Goal: Find specific page/section: Find specific page/section

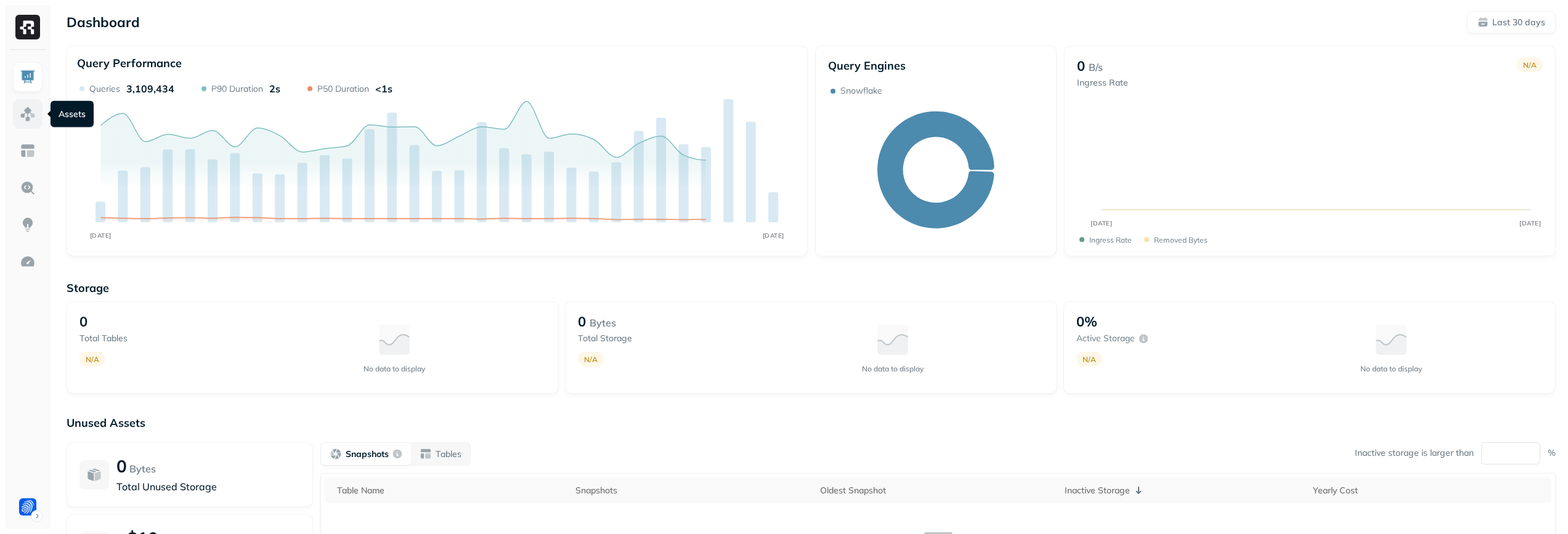
click at [37, 117] on link at bounding box center [28, 114] width 29 height 29
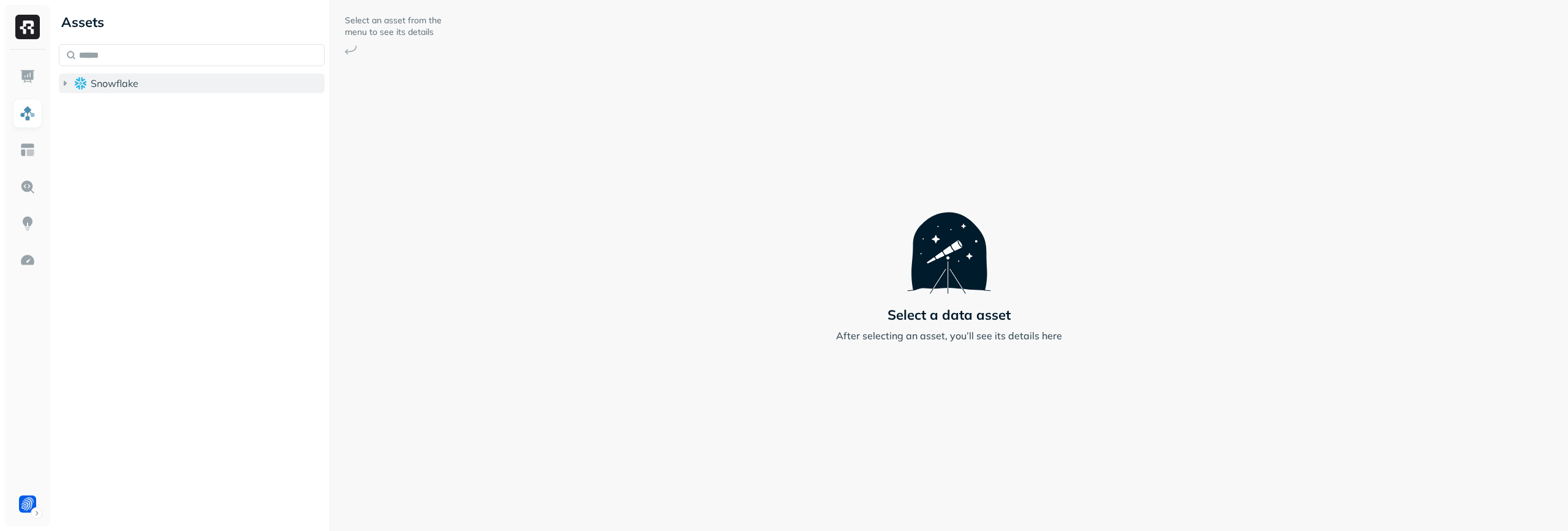
click at [240, 82] on button "Snowflake" at bounding box center [192, 83] width 266 height 20
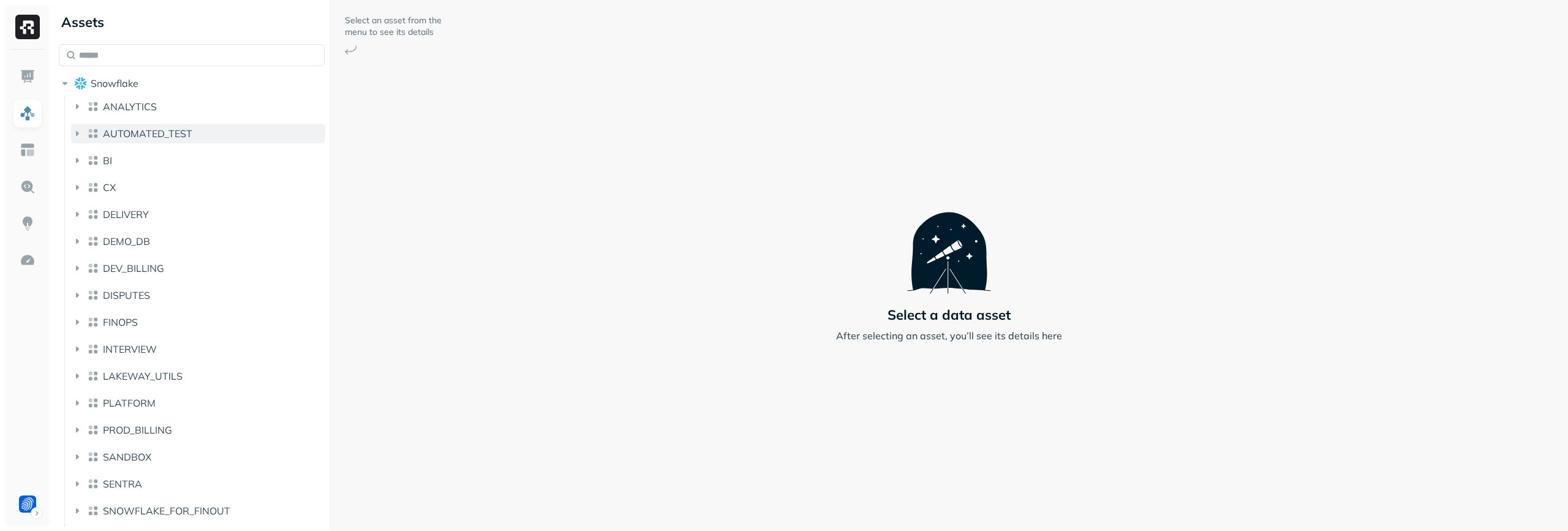
click at [233, 124] on button "AUTOMATED_TEST" at bounding box center [198, 133] width 254 height 20
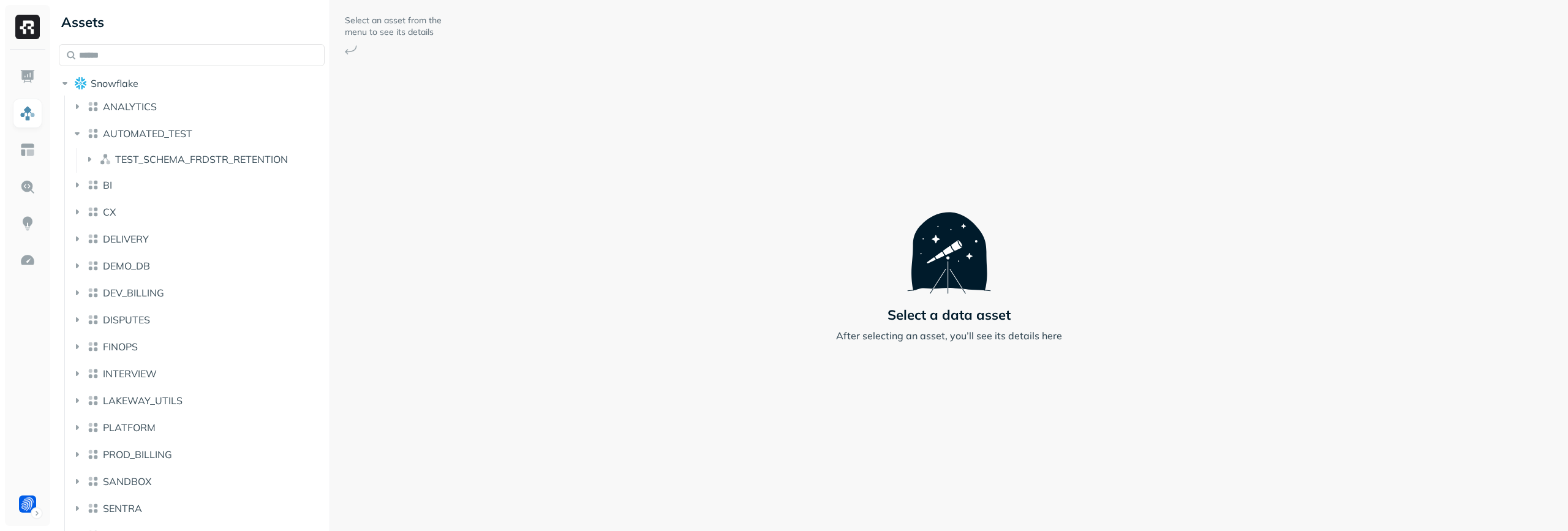
scroll to position [25, 0]
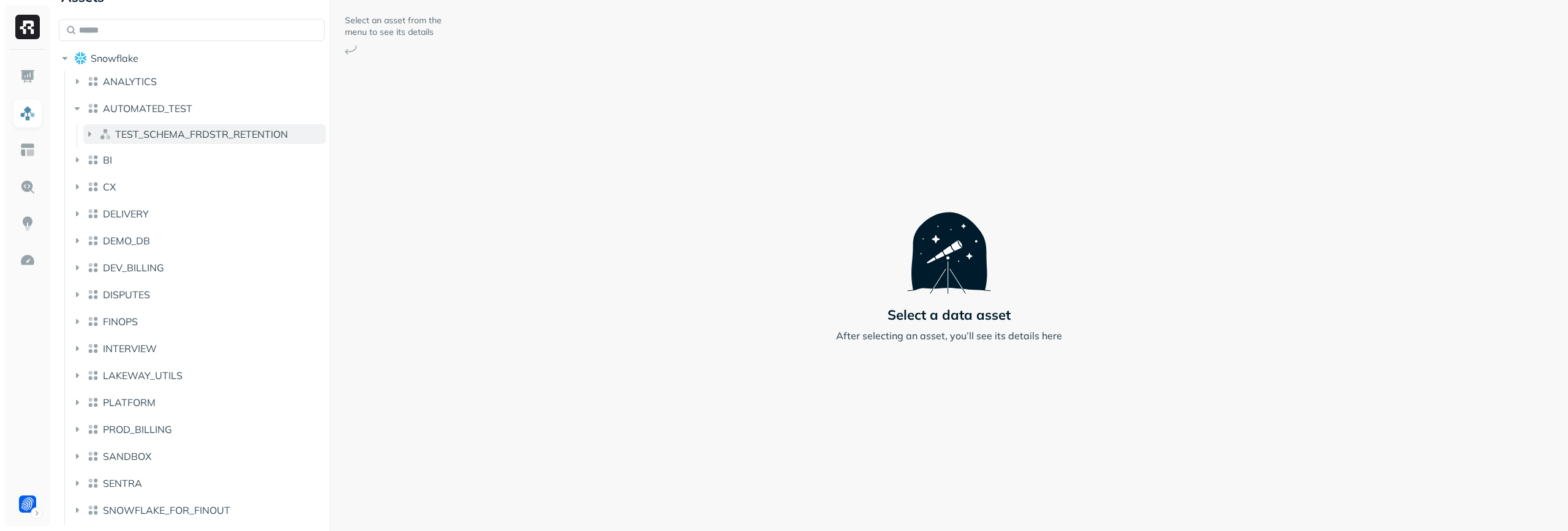
click at [190, 136] on span "TEST_SCHEMA_FRDSTR_RETENTION" at bounding box center [201, 133] width 173 height 12
click at [194, 90] on button "ANALYTICS" at bounding box center [198, 81] width 254 height 20
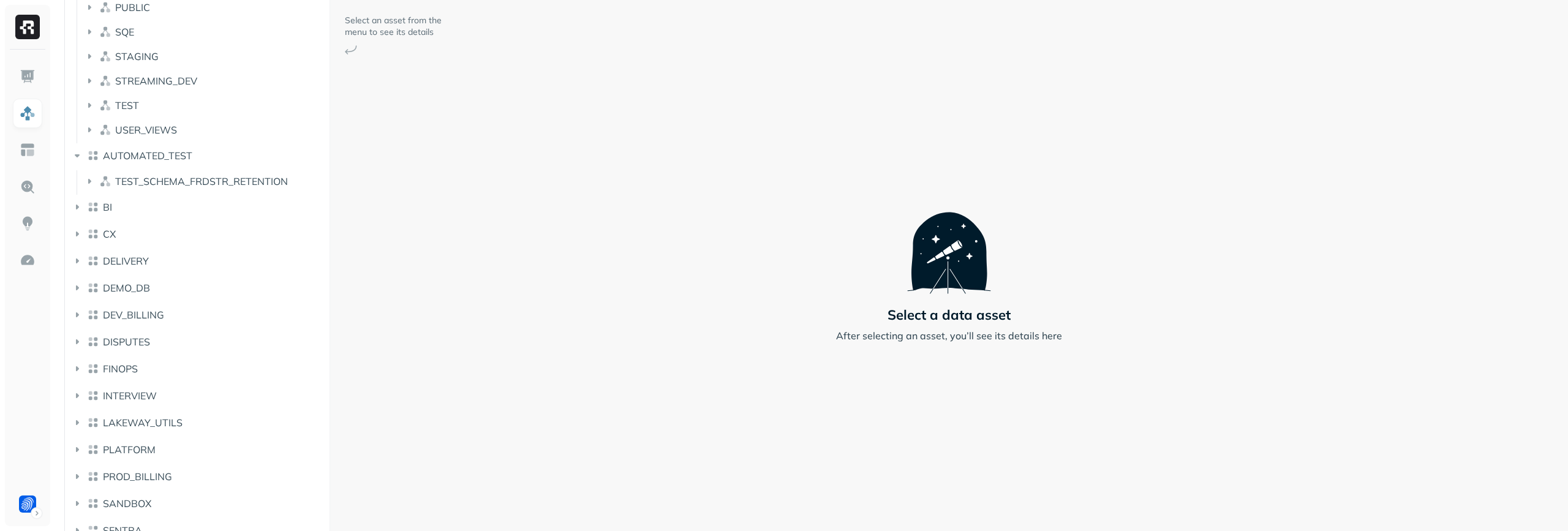
scroll to position [662, 0]
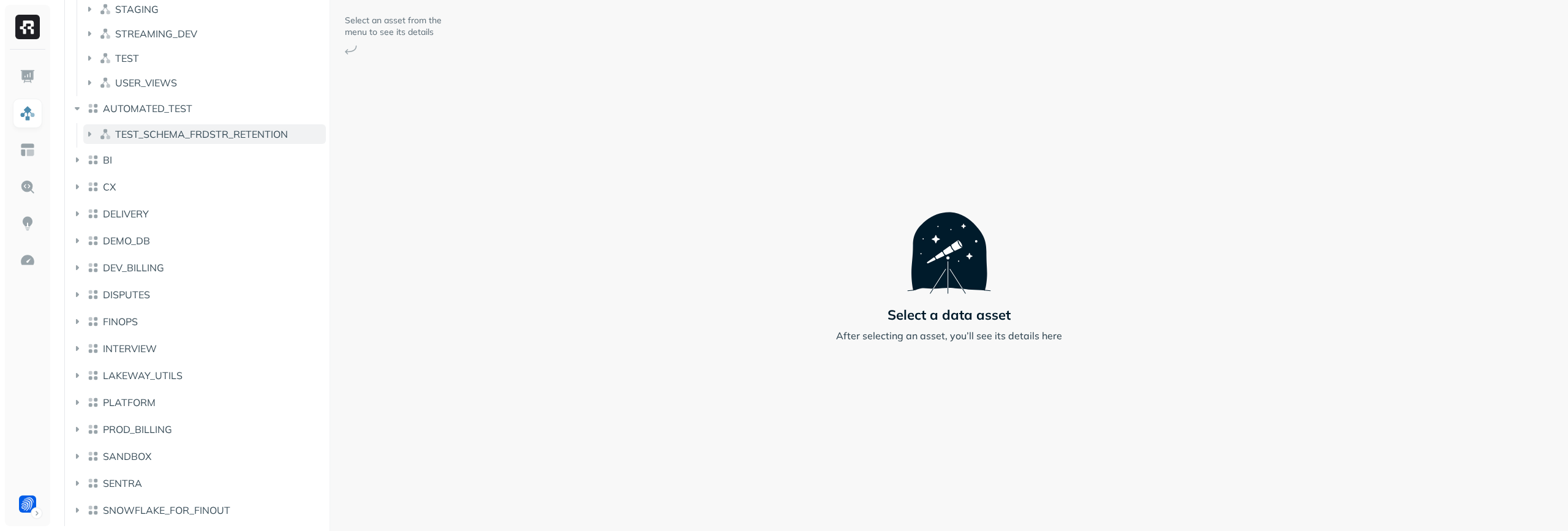
click at [220, 130] on span "TEST_SCHEMA_FRDSTR_RETENTION" at bounding box center [201, 133] width 173 height 12
click at [229, 62] on button "TEST" at bounding box center [204, 58] width 242 height 20
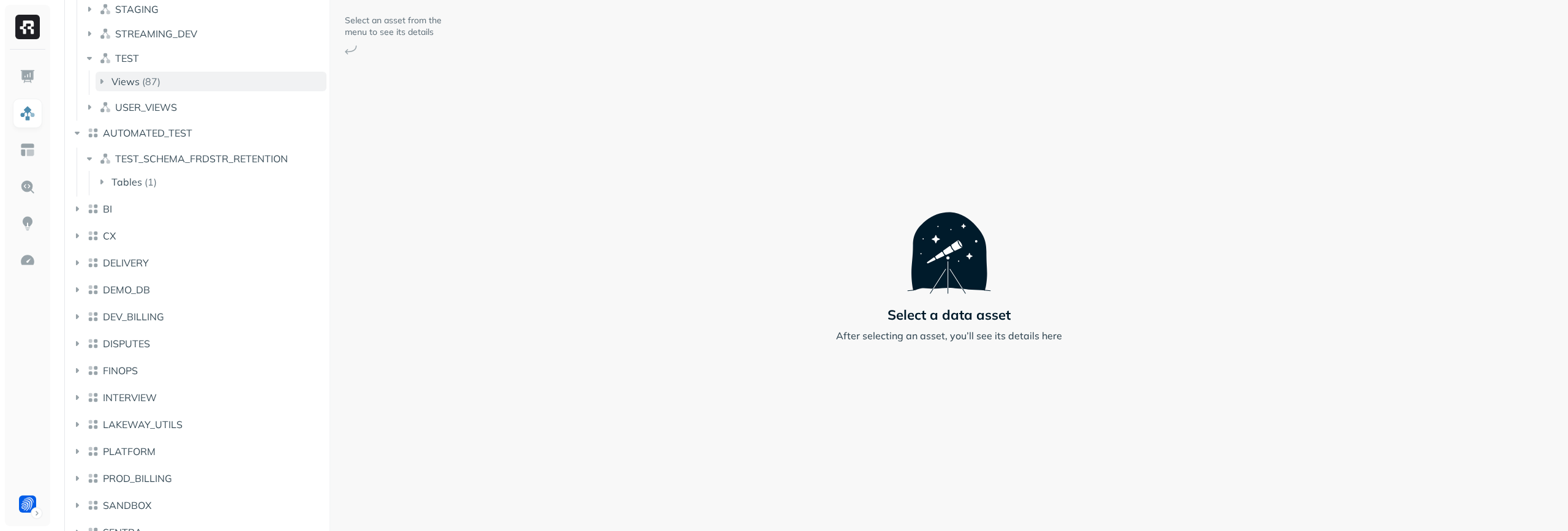
click at [231, 77] on button "Views ( 87 )" at bounding box center [211, 81] width 231 height 20
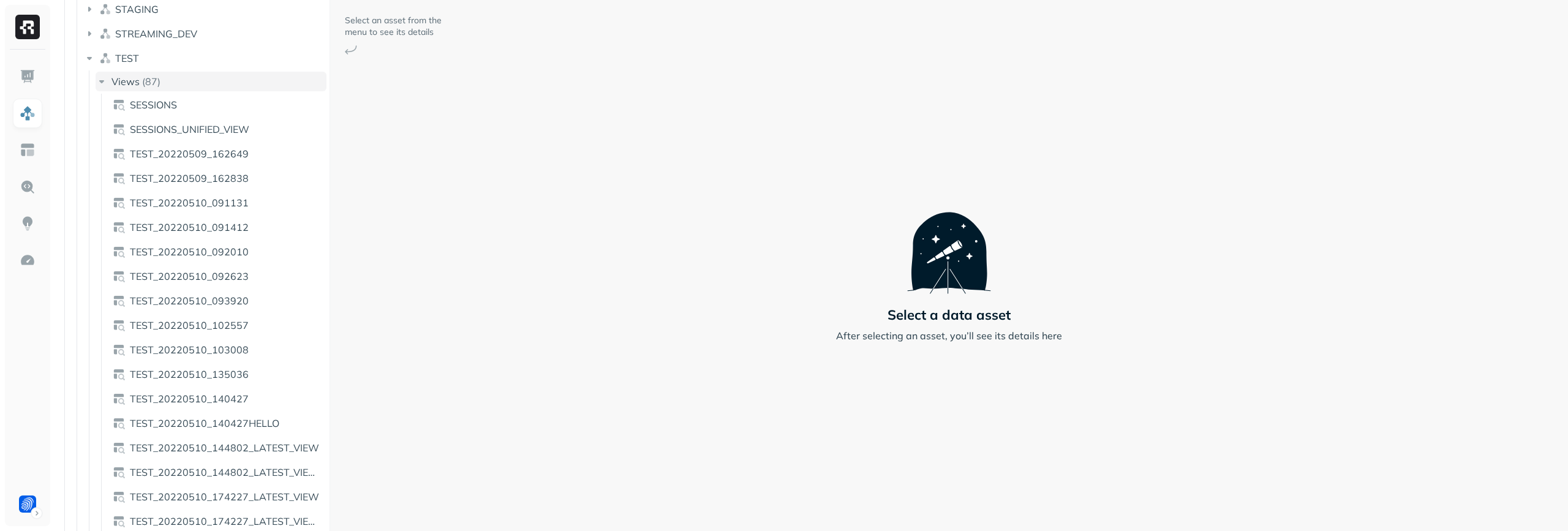
click at [231, 77] on button "Views ( 87 )" at bounding box center [211, 81] width 231 height 20
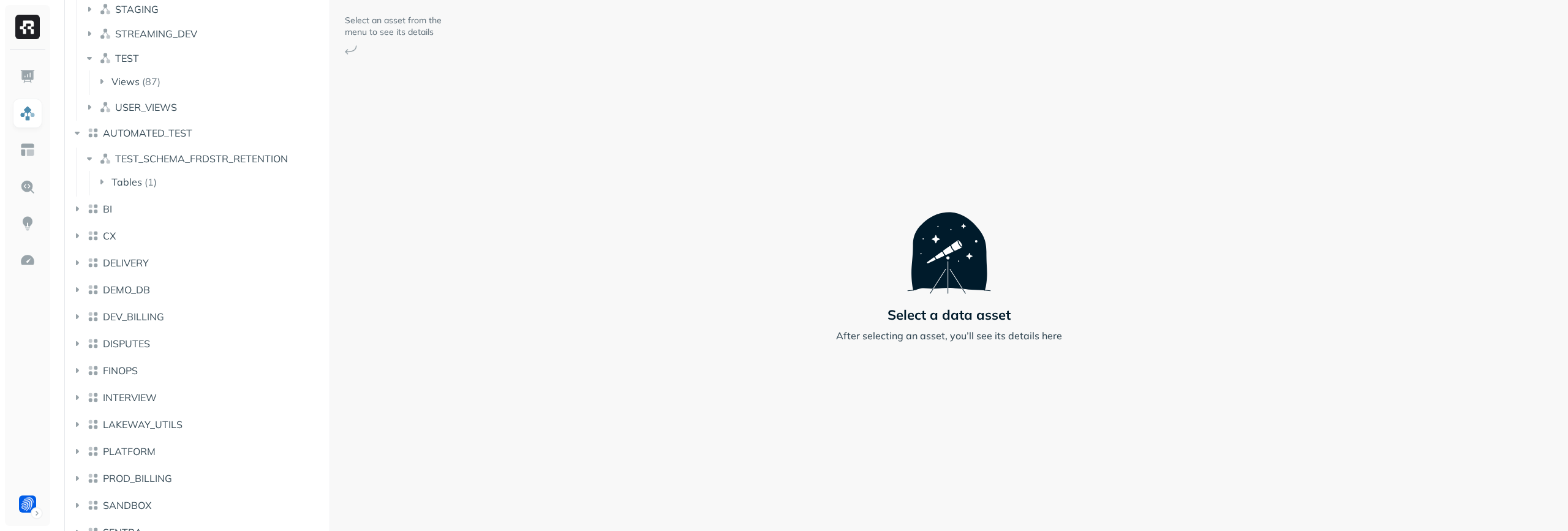
scroll to position [0, 0]
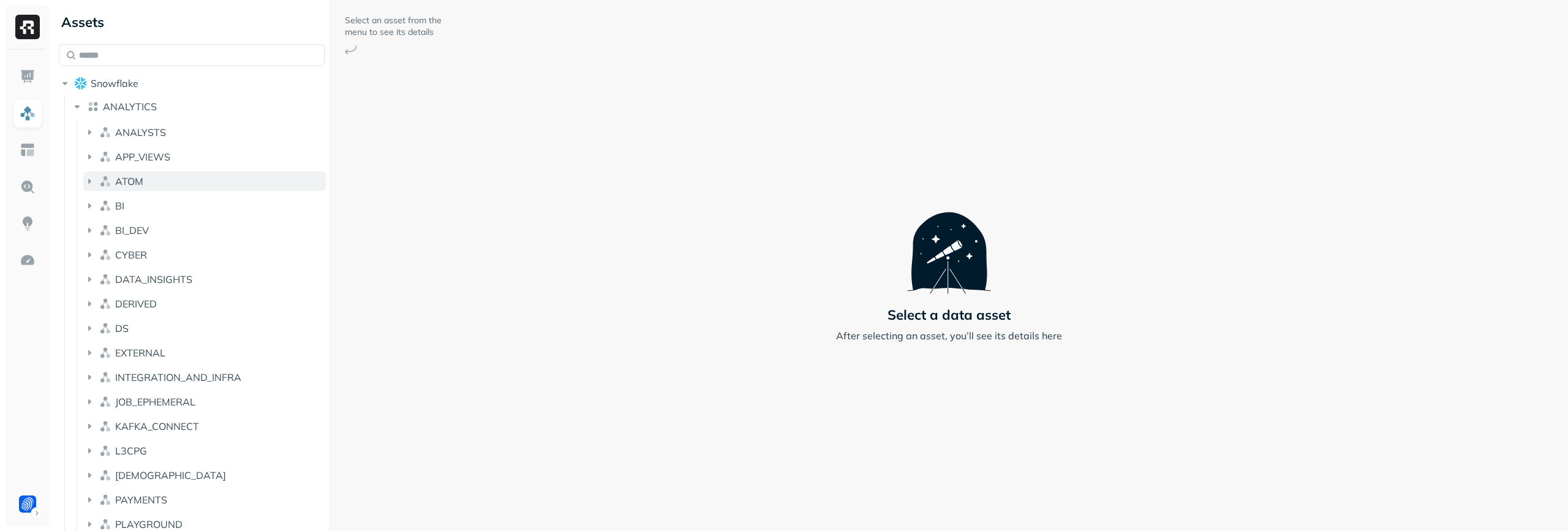
click at [236, 190] on button "ATOM" at bounding box center [204, 181] width 242 height 20
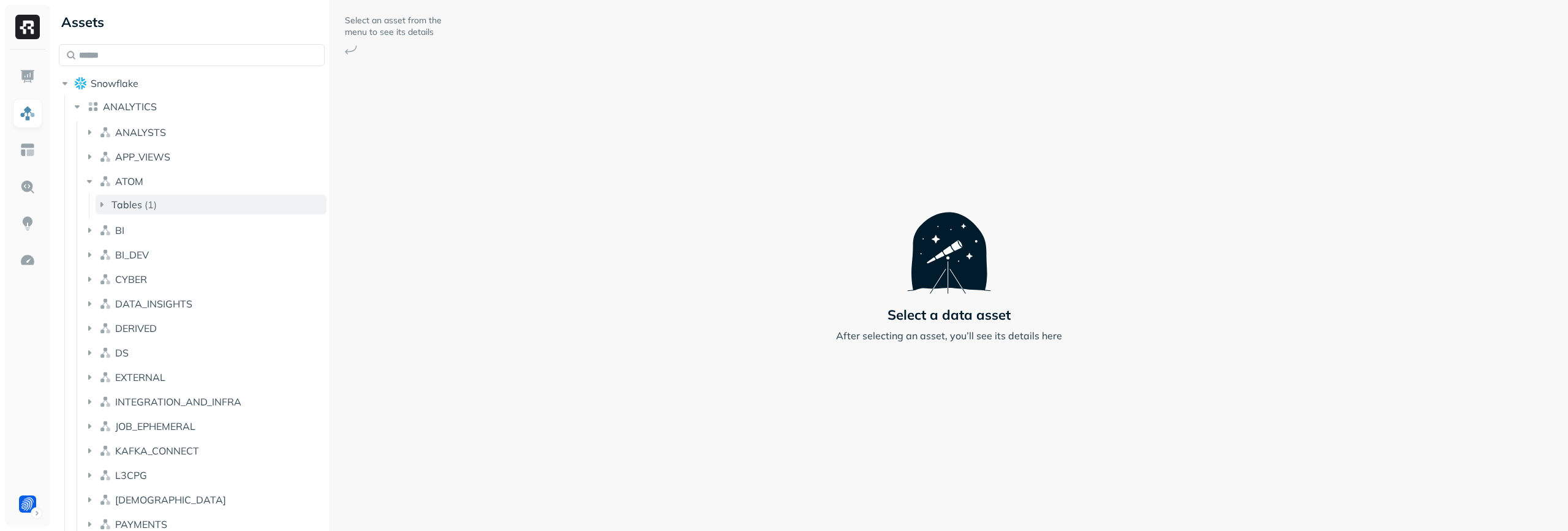
click at [228, 210] on button "Tables ( 1 )" at bounding box center [211, 204] width 231 height 20
click at [225, 151] on button "APP_VIEWS" at bounding box center [204, 156] width 242 height 20
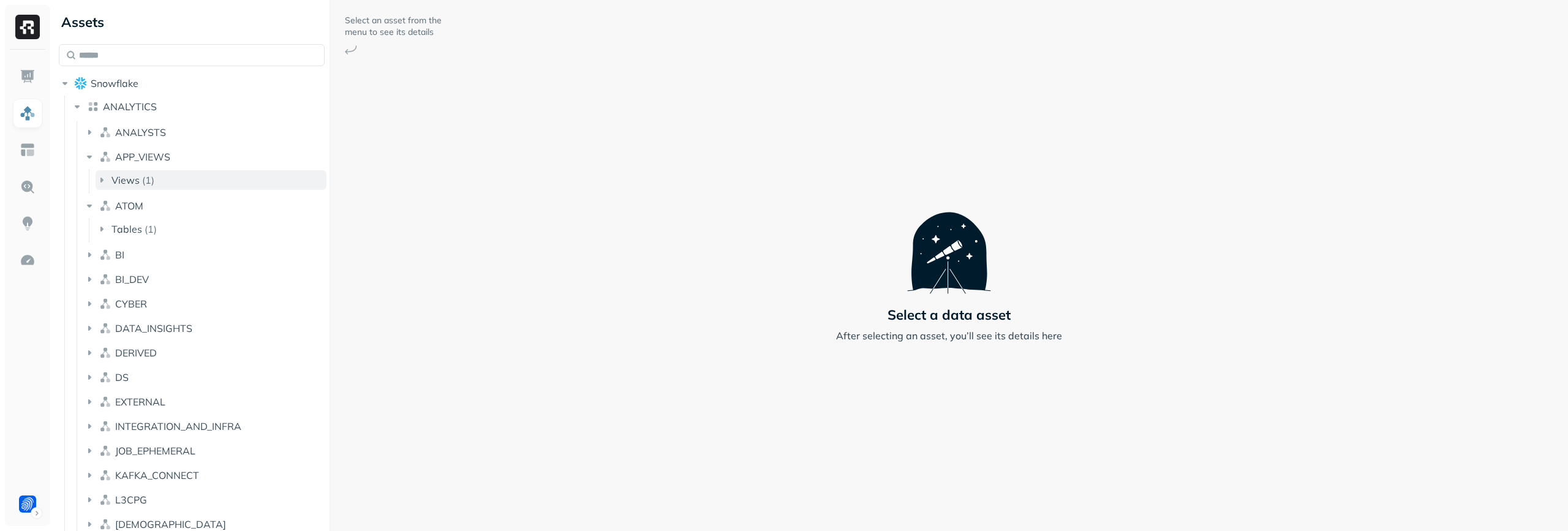
click at [224, 174] on button "Views ( 1 )" at bounding box center [211, 179] width 231 height 20
click at [224, 152] on button "APP_VIEWS" at bounding box center [204, 156] width 242 height 20
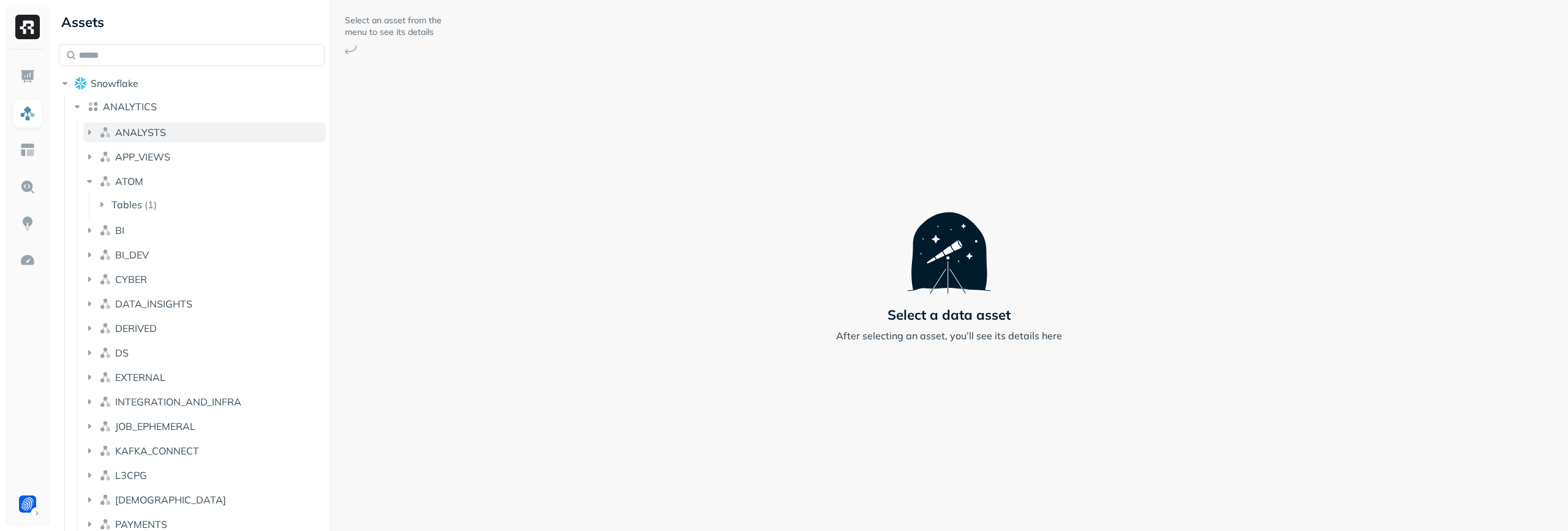
click at [223, 131] on button "ANALYSTS" at bounding box center [204, 132] width 242 height 20
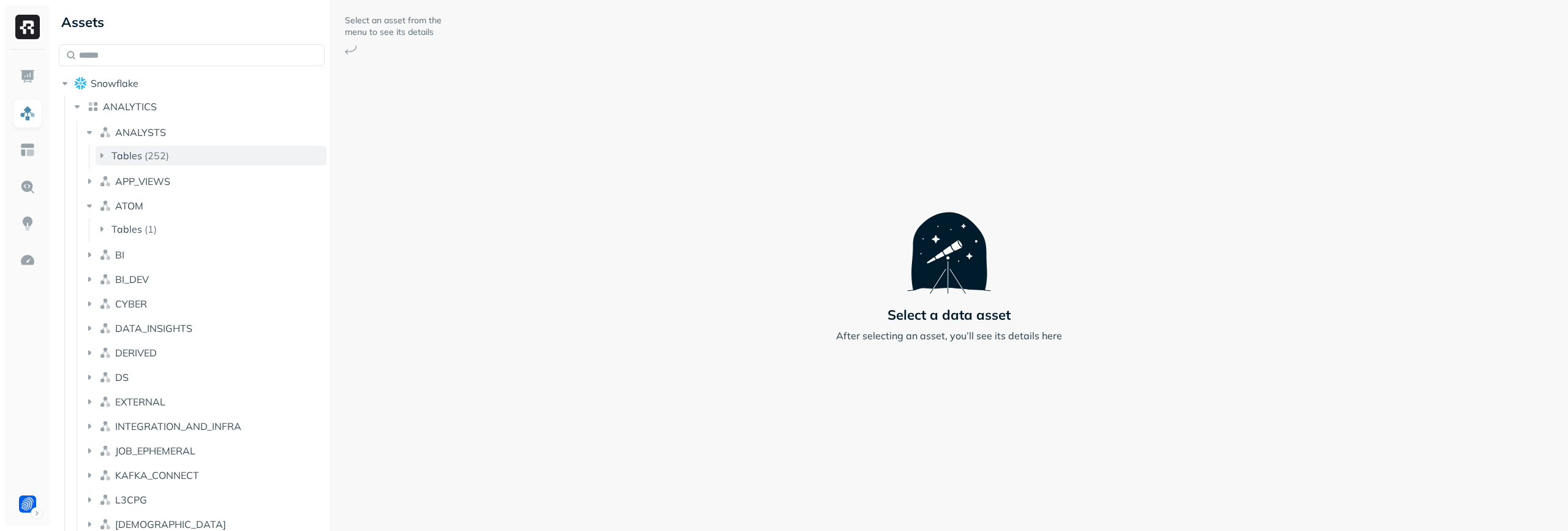
click at [220, 152] on button "Tables ( 252 )" at bounding box center [211, 155] width 231 height 20
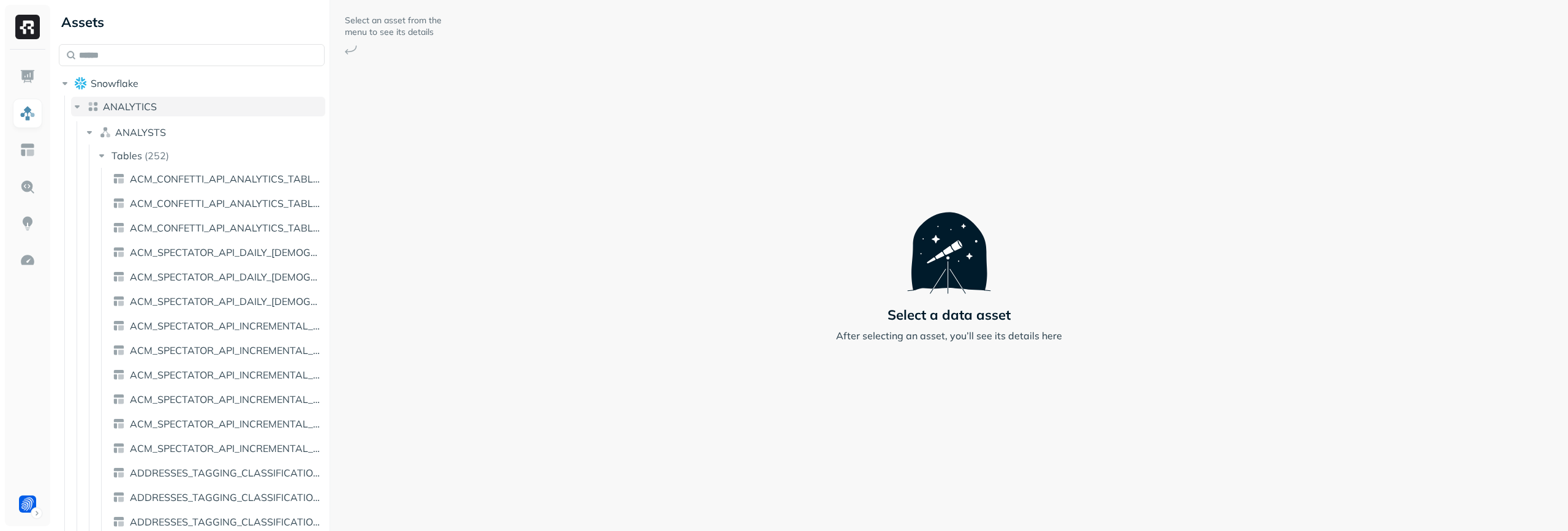
click at [166, 112] on button "ANALYTICS" at bounding box center [198, 106] width 254 height 20
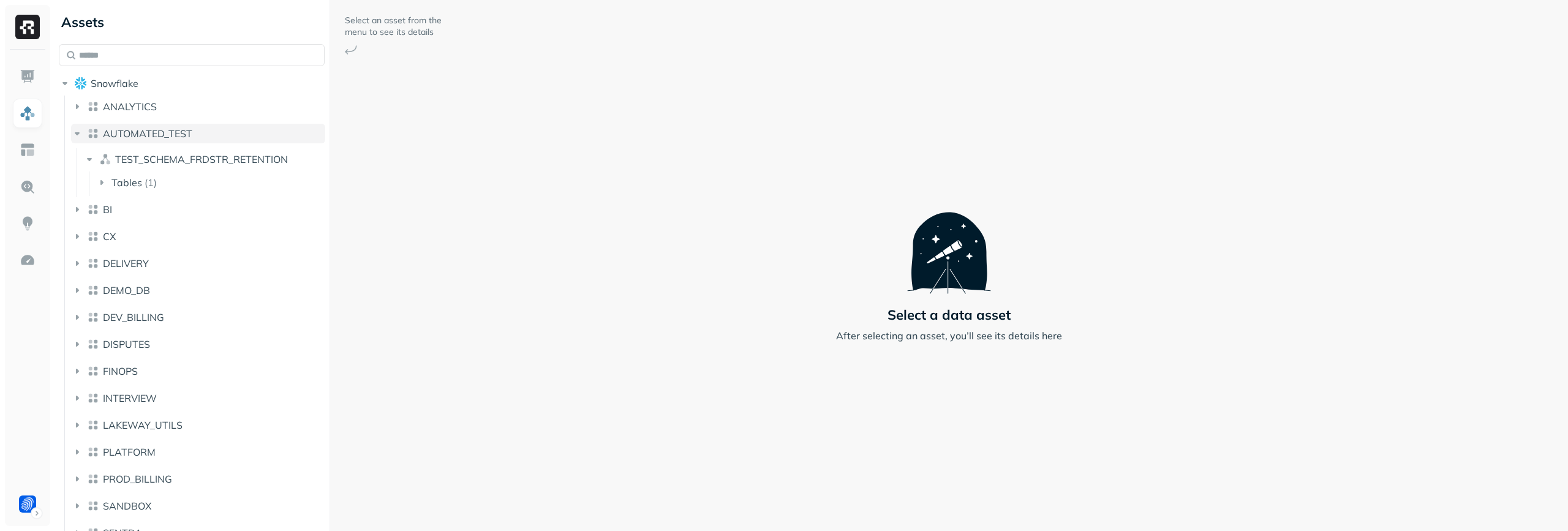
click at [168, 131] on span "AUTOMATED_TEST" at bounding box center [147, 133] width 90 height 12
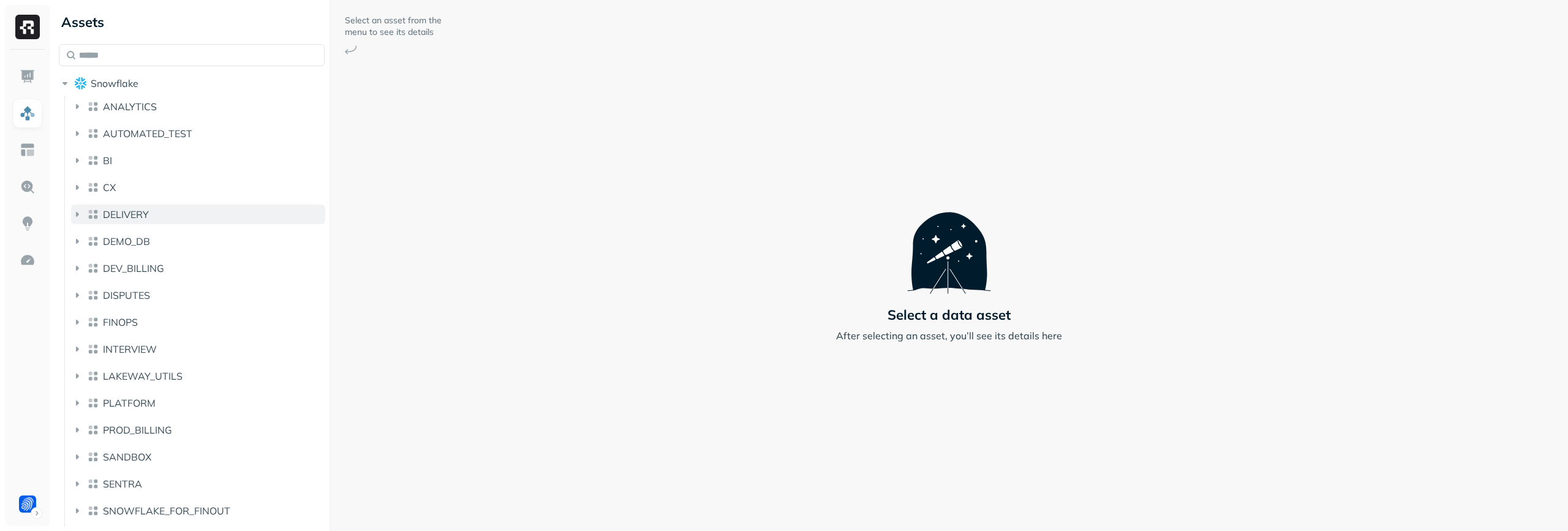
scroll to position [1, 0]
click at [169, 413] on li "PLATFORM" at bounding box center [198, 405] width 254 height 25
click at [179, 402] on button "PLATFORM" at bounding box center [198, 402] width 254 height 20
click at [193, 402] on button "PLATFORM" at bounding box center [198, 402] width 254 height 20
click at [216, 367] on button "LAKEWAY_UTILS" at bounding box center [198, 375] width 254 height 20
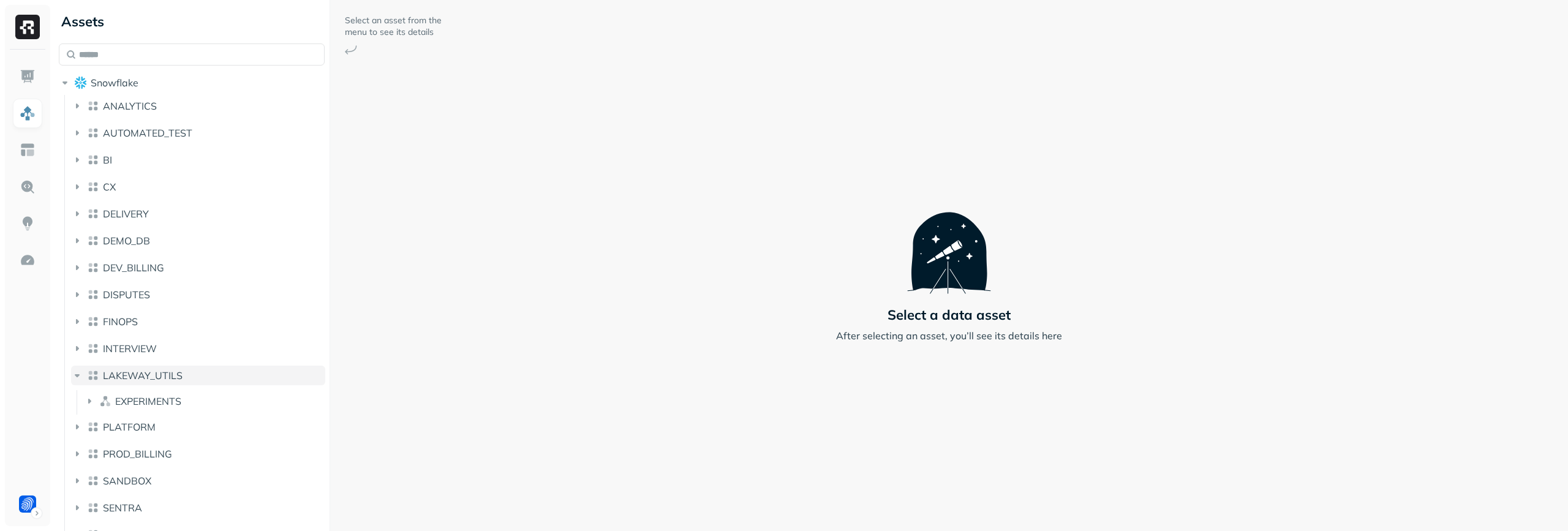
click at [214, 373] on button "LAKEWAY_UTILS" at bounding box center [198, 375] width 254 height 20
click at [219, 354] on button "INTERVIEW" at bounding box center [198, 348] width 254 height 20
click at [232, 314] on button "FINOPS" at bounding box center [198, 321] width 254 height 20
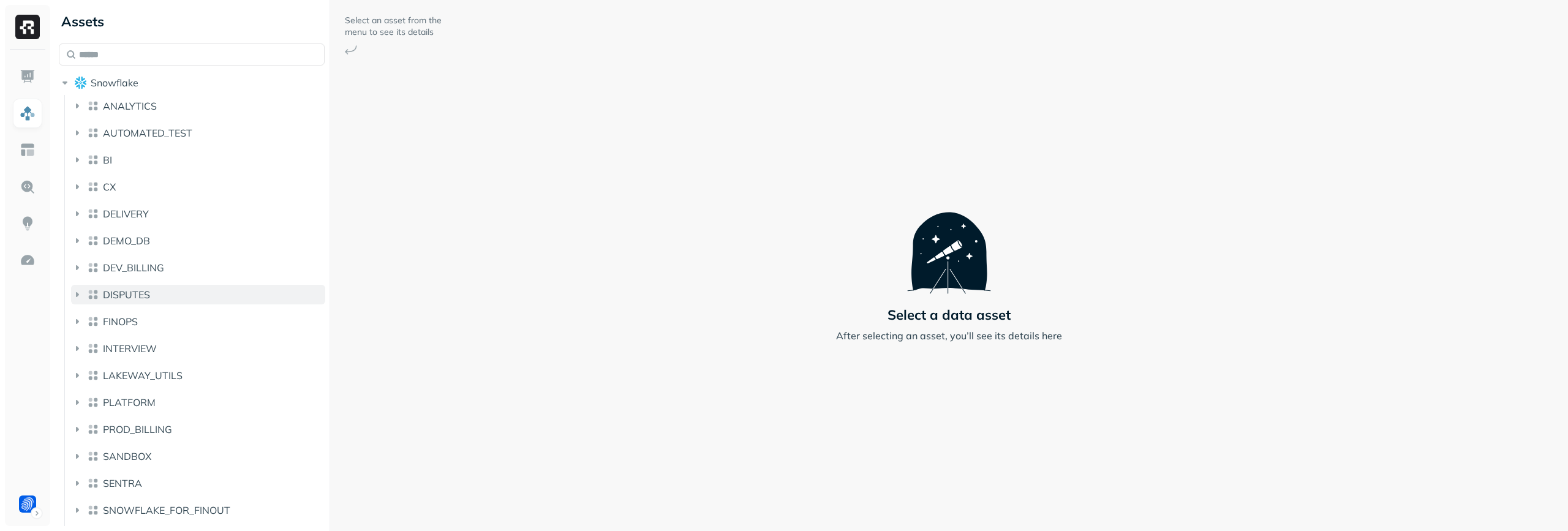
click at [235, 300] on button "DISPUTES" at bounding box center [198, 294] width 254 height 20
click at [232, 250] on li "DEMO_DB" at bounding box center [198, 244] width 254 height 25
click at [231, 240] on button "DEMO_DB" at bounding box center [198, 241] width 254 height 20
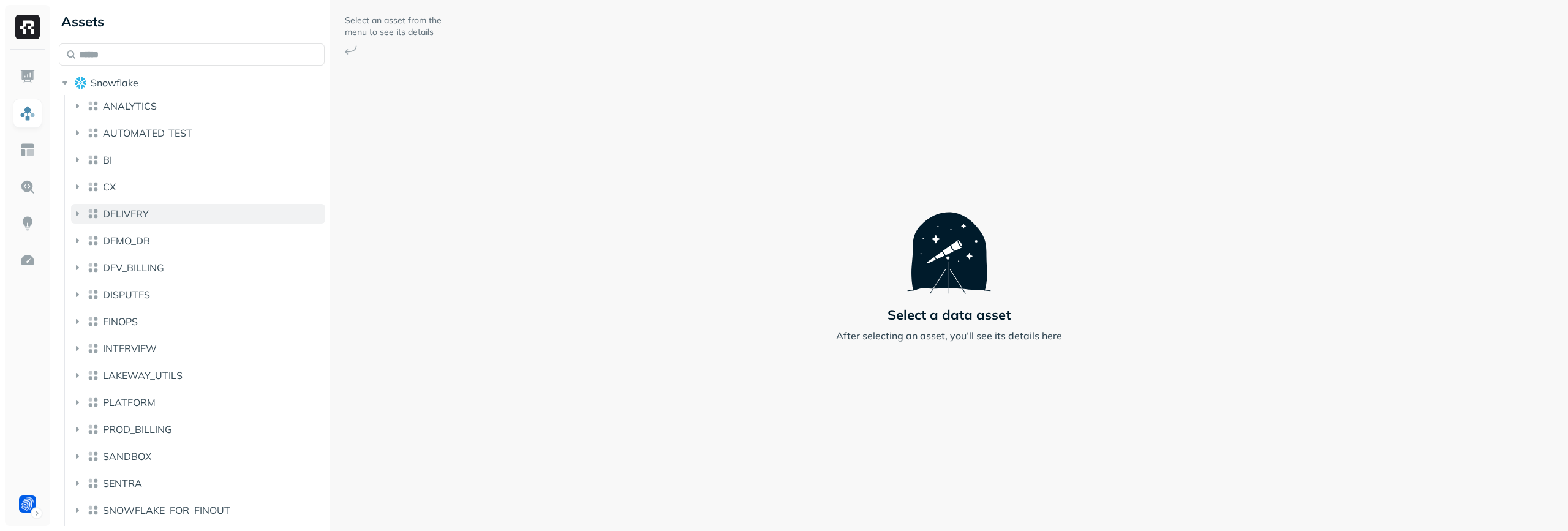
click at [236, 207] on button "DELIVERY" at bounding box center [198, 214] width 254 height 20
click at [236, 212] on button "DELIVERY" at bounding box center [198, 214] width 254 height 20
click at [239, 182] on button "CX" at bounding box center [198, 187] width 254 height 20
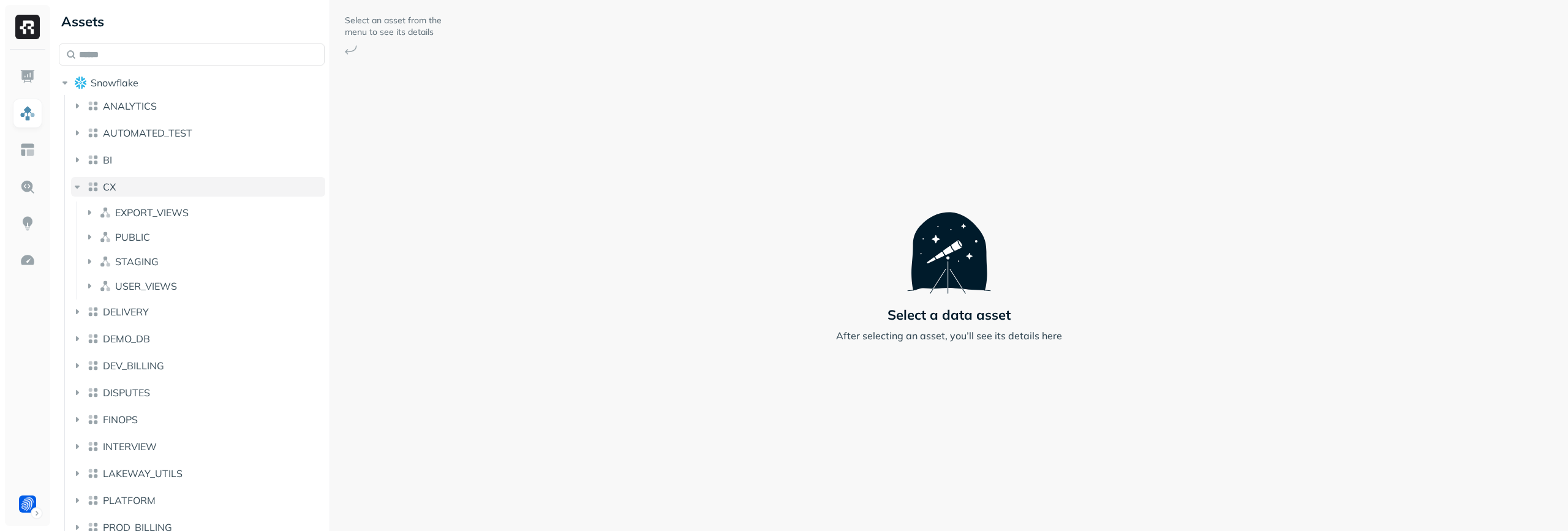
click at [237, 188] on button "CX" at bounding box center [198, 187] width 254 height 20
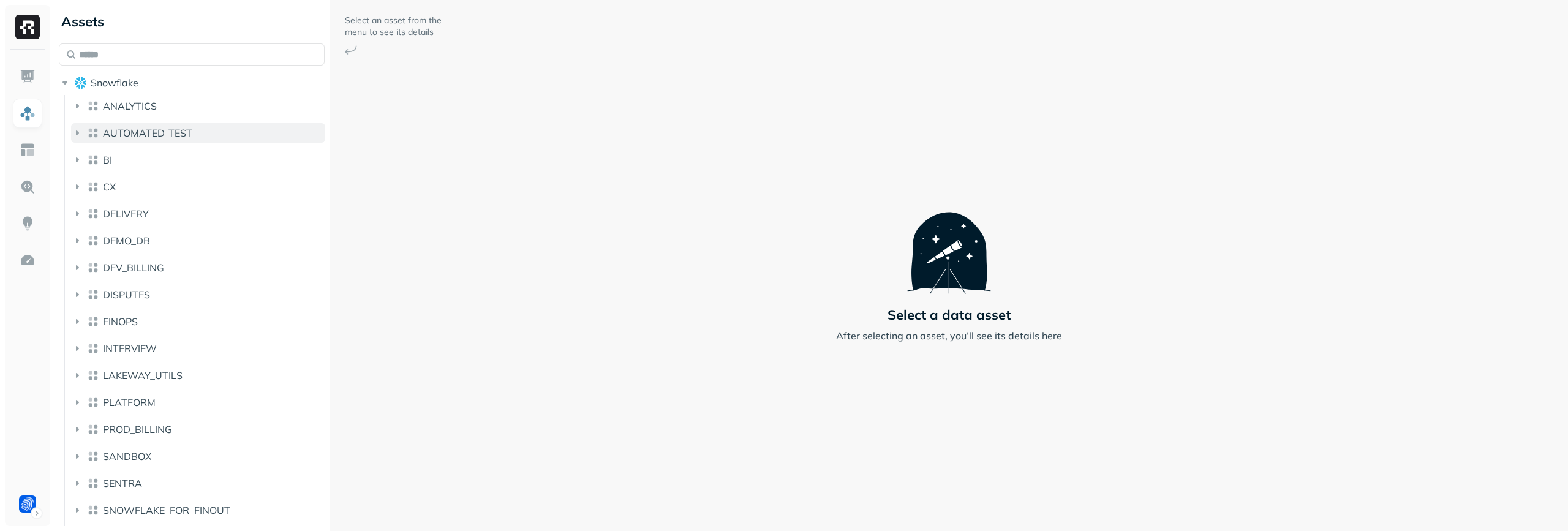
click at [242, 128] on button "AUTOMATED_TEST" at bounding box center [198, 133] width 254 height 20
click at [243, 131] on button "AUTOMATED_TEST" at bounding box center [198, 133] width 254 height 20
click at [179, 510] on span "SNOWFLAKE_FOR_FINOUT" at bounding box center [166, 510] width 128 height 12
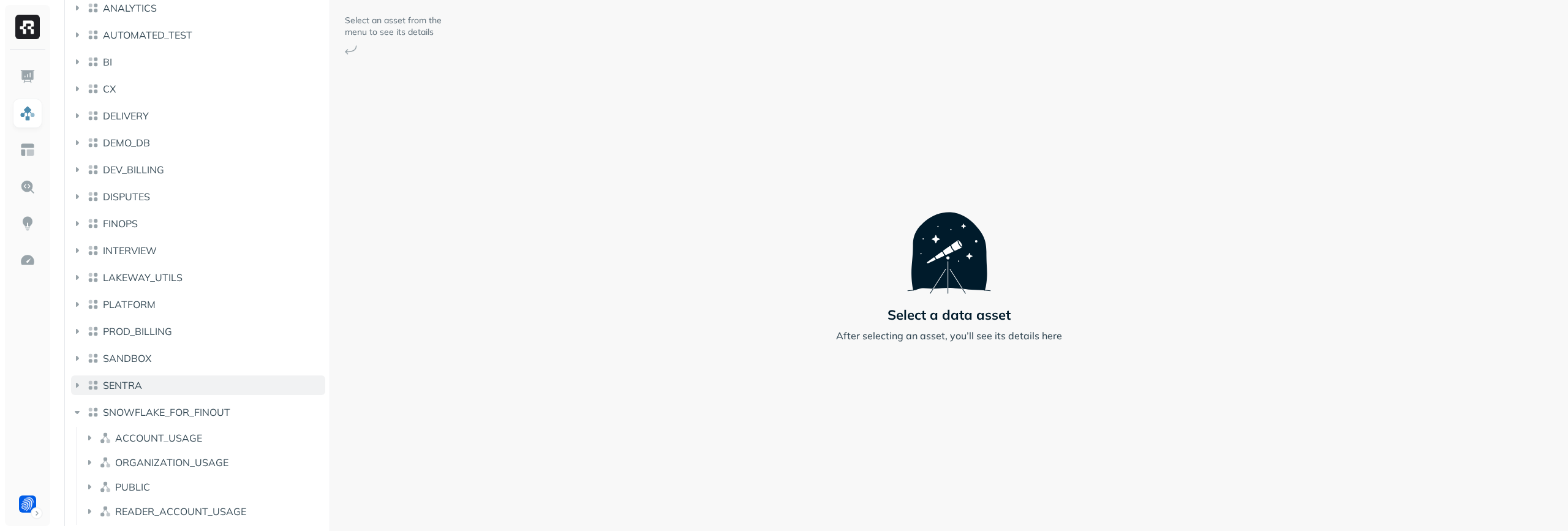
click at [227, 395] on button "SENTRA" at bounding box center [198, 385] width 254 height 20
click at [228, 387] on button "SENTRA" at bounding box center [198, 385] width 254 height 20
click at [227, 400] on ul "ANALYTICS AUTOMATED_TEST BI CX DELIVERY DEMO_DB DEV_BILLING DISPUTES FINOPS INT…" at bounding box center [195, 261] width 261 height 529
click at [225, 407] on span "SNOWFLAKE_FOR_FINOUT" at bounding box center [166, 412] width 128 height 12
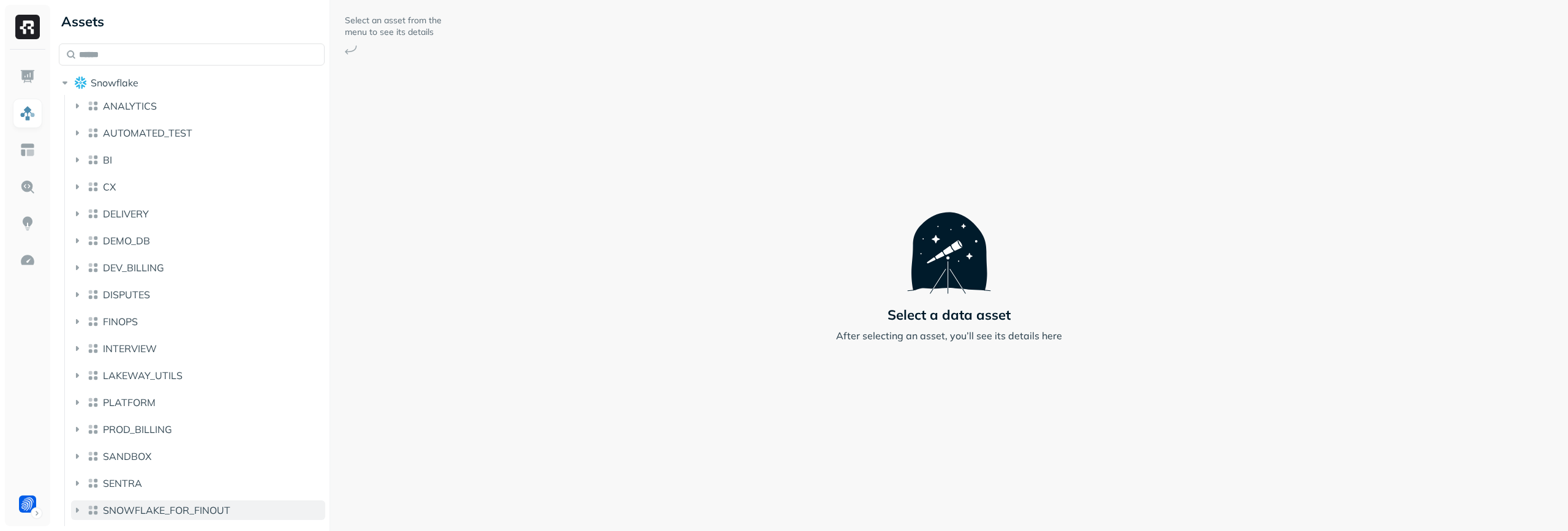
scroll to position [1, 0]
click at [493, 182] on div "Select an asset from the menu to see its details Select a data asset After sele…" at bounding box center [949, 266] width 1238 height 531
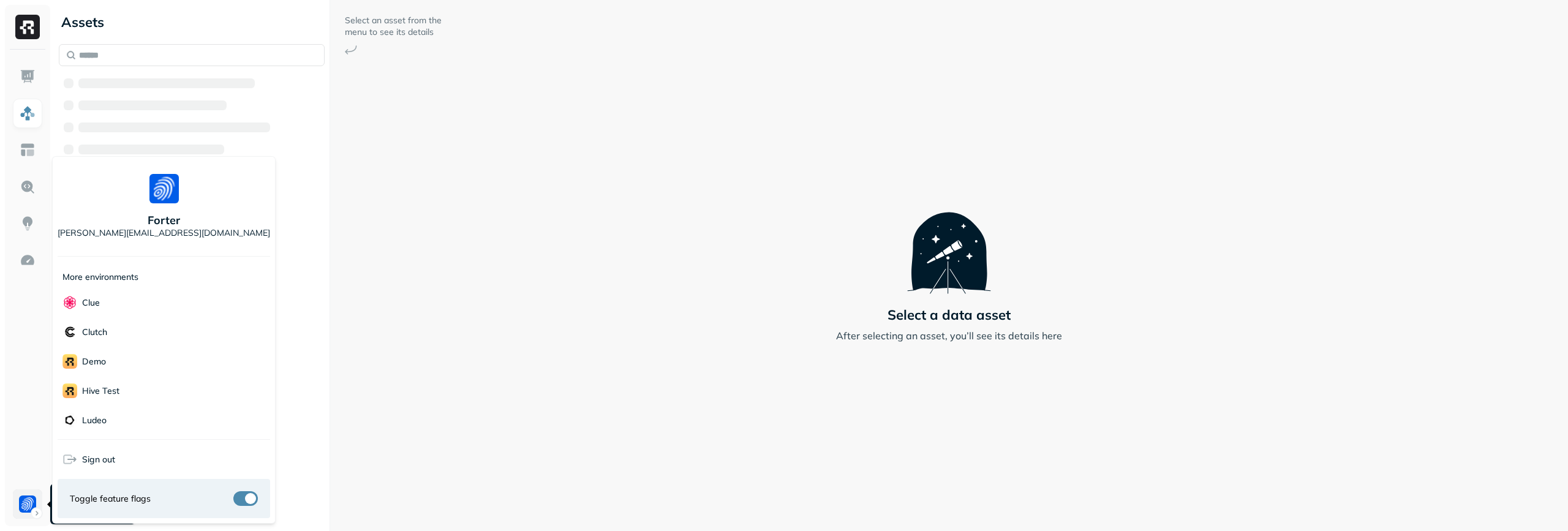
click at [23, 510] on html "Assets Select an asset from the menu to see its details Select a data asset Aft…" at bounding box center [784, 266] width 1568 height 531
click at [23, 512] on html "Assets Snowflake Select an asset from the menu to see its details Select a data…" at bounding box center [784, 266] width 1568 height 531
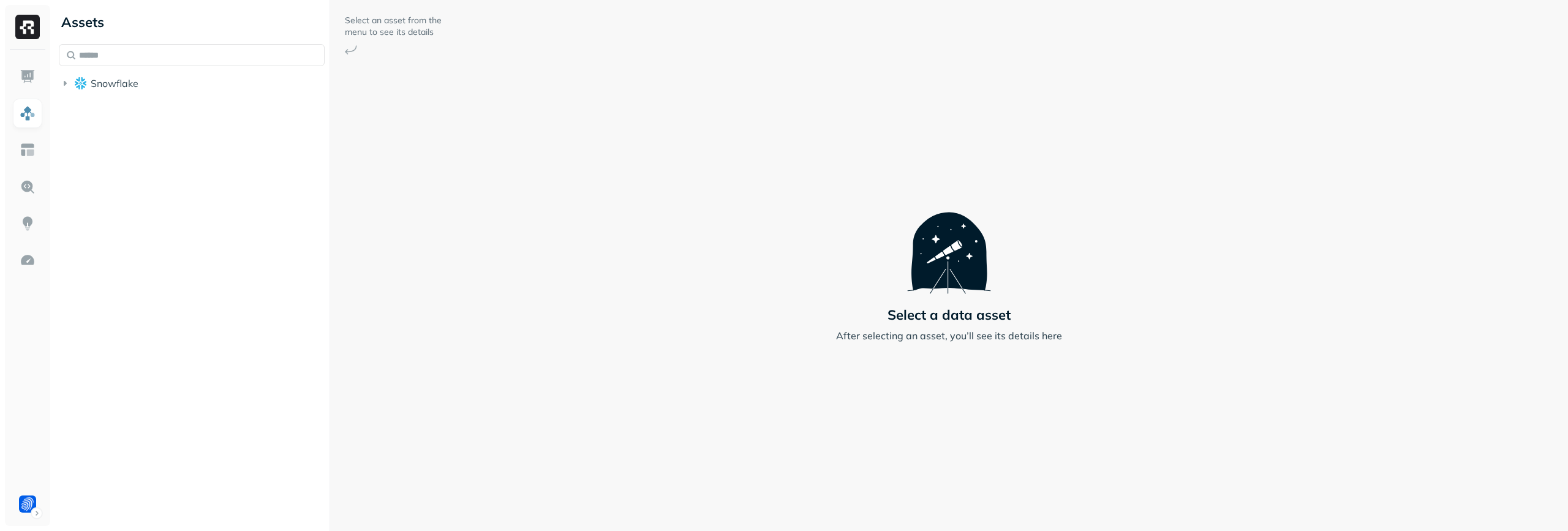
click at [23, 512] on html "Assets Snowflake Select an asset from the menu to see its details Select a data…" at bounding box center [784, 266] width 1568 height 531
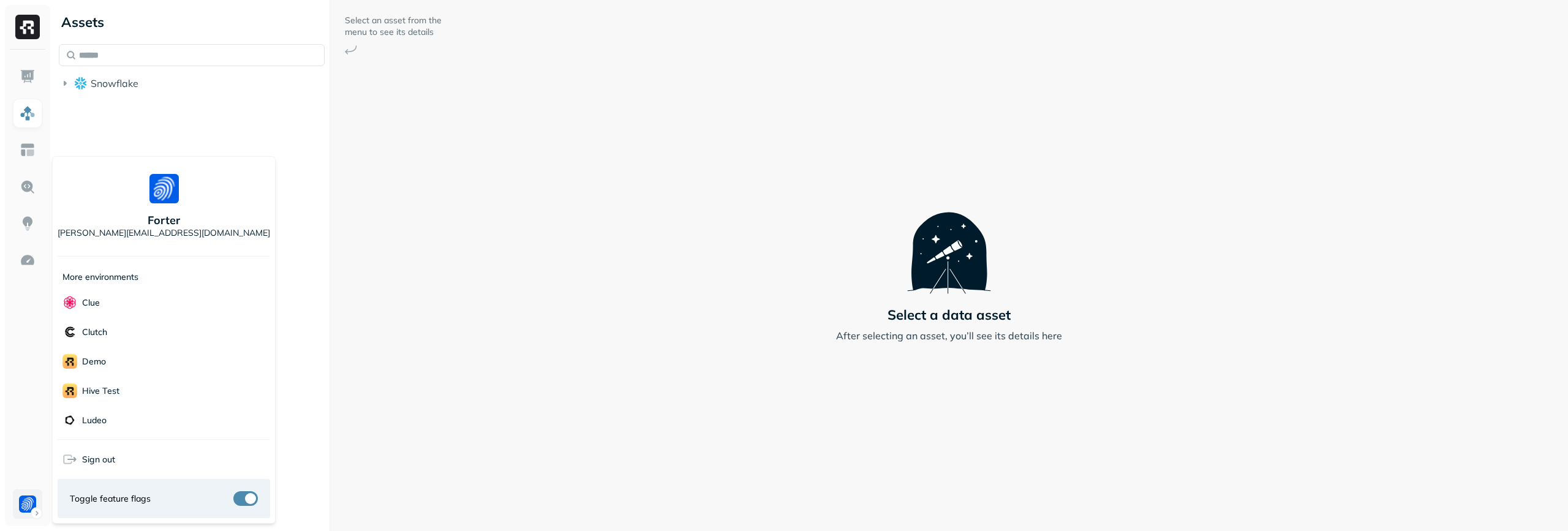
click at [26, 495] on html "Assets Snowflake Select an asset from the menu to see its details Select a data…" at bounding box center [784, 266] width 1568 height 531
click at [355, 311] on html "Assets Snowflake Select an asset from the menu to see its details Select a data…" at bounding box center [784, 266] width 1568 height 531
click at [23, 502] on html "Assets Snowflake Select an asset from the menu to see its details Select a data…" at bounding box center [784, 266] width 1568 height 531
click at [204, 324] on div "Clutch" at bounding box center [163, 332] width 212 height 29
